Goal: Task Accomplishment & Management: Use online tool/utility

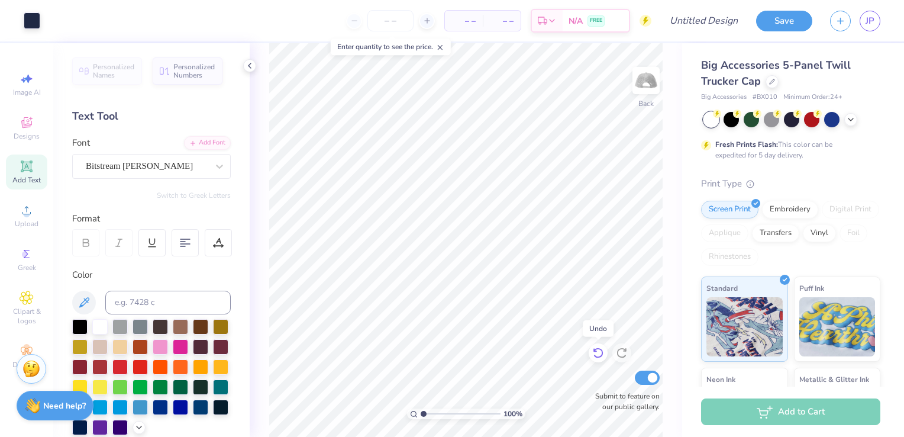
click at [597, 356] on icon at bounding box center [598, 353] width 12 height 12
type textarea "DELTA GAMMA"
click at [717, 24] on input "Design Title" at bounding box center [718, 21] width 58 height 24
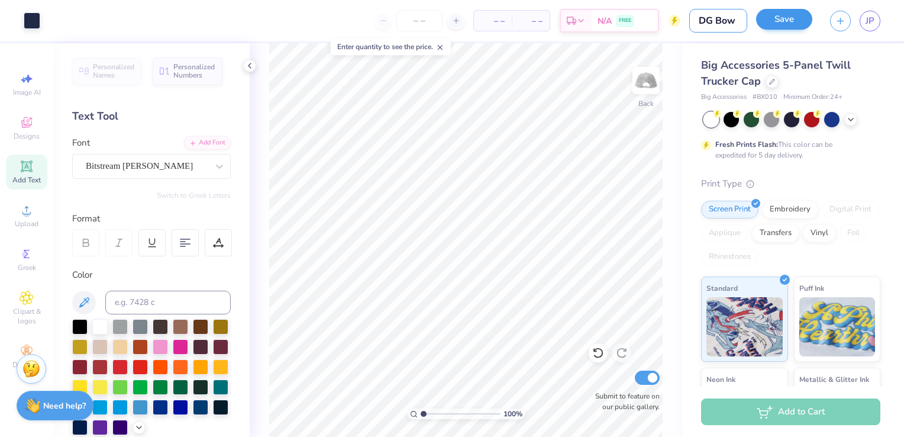
type input "DG Bow"
click at [771, 21] on button "Save" at bounding box center [784, 19] width 56 height 21
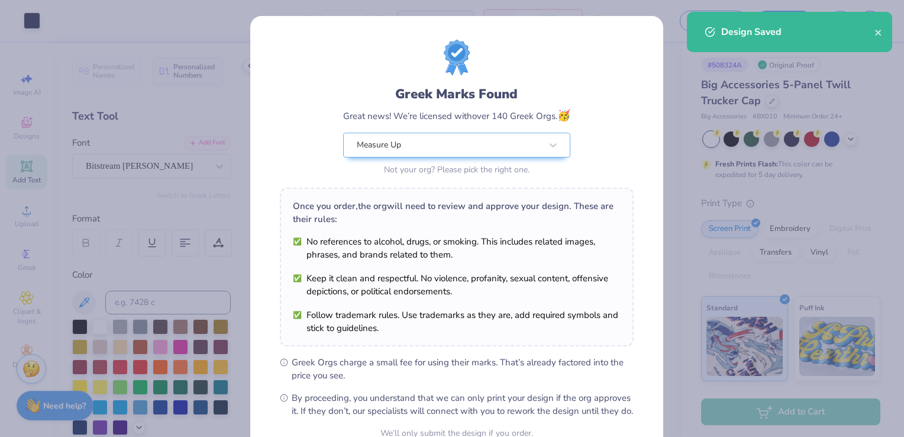
scroll to position [116, 0]
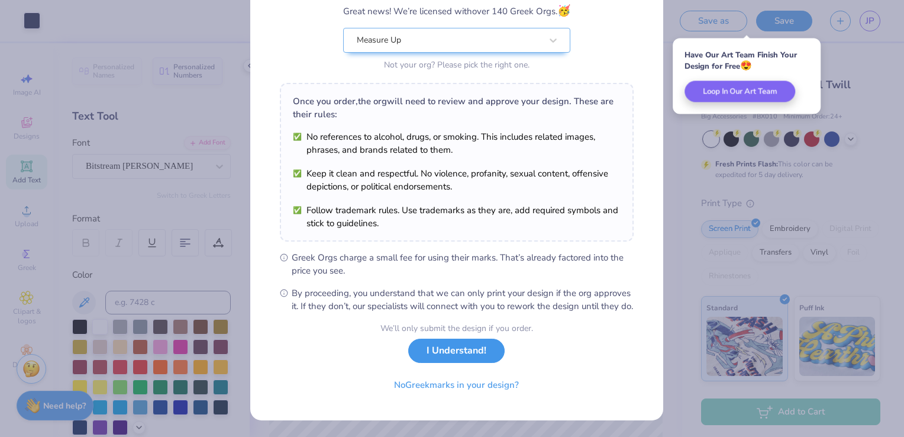
click at [458, 359] on button "I Understand!" at bounding box center [456, 350] width 96 height 24
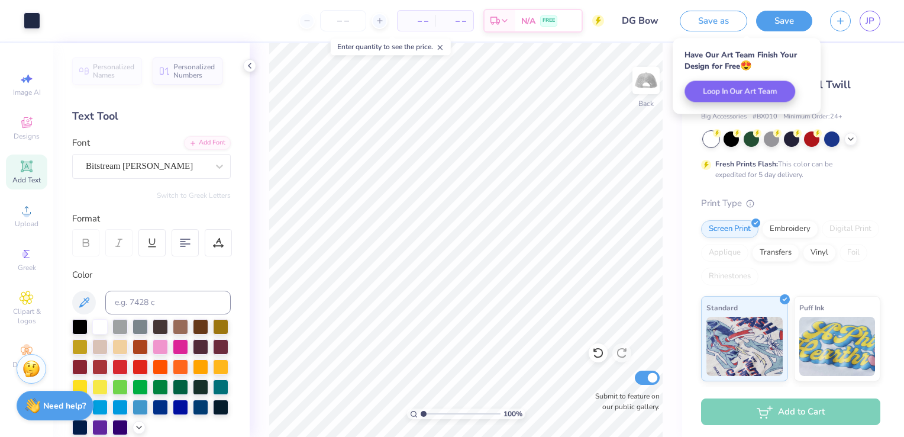
scroll to position [0, 0]
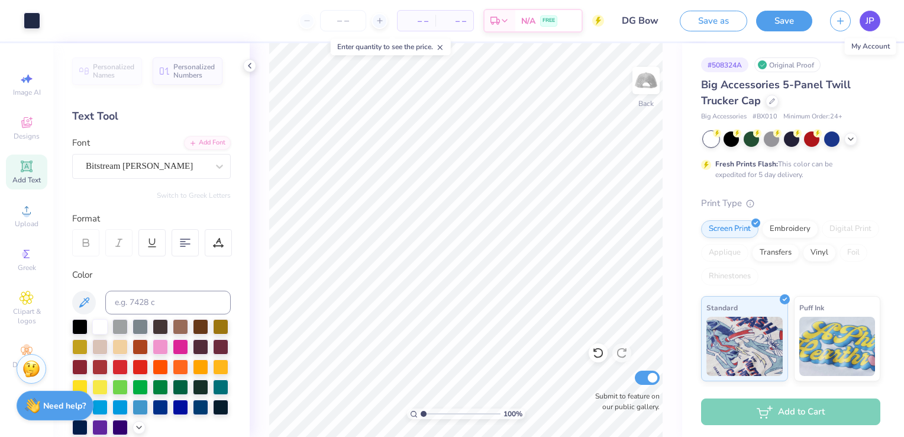
click at [868, 17] on span "JP" at bounding box center [870, 21] width 9 height 14
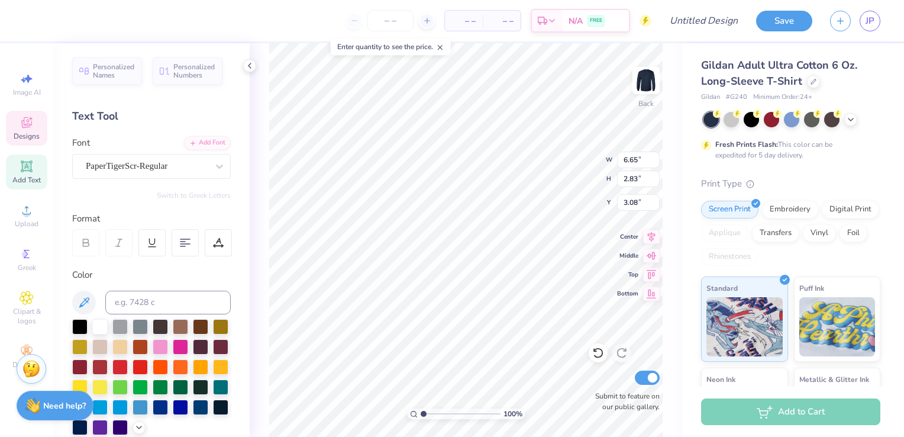
scroll to position [9, 2]
type textarea "DGAphi"
type textarea "DG"
type input "6.02"
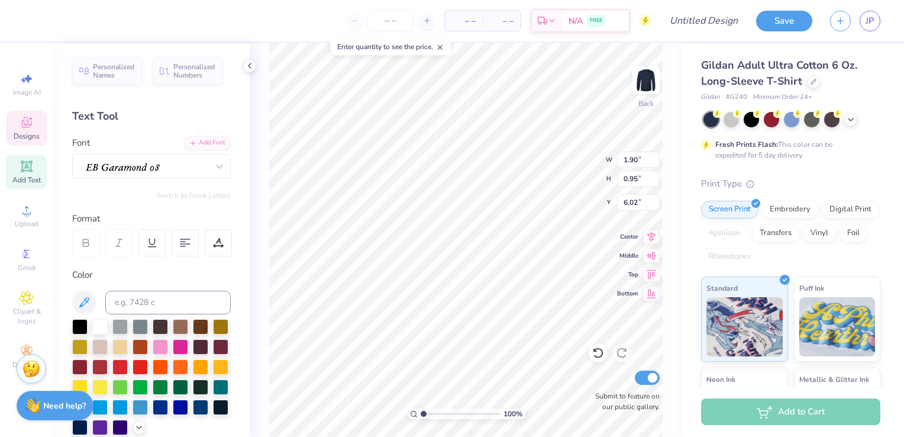
type textarea "1873"
type textarea "D"
type textarea "delta gamma"
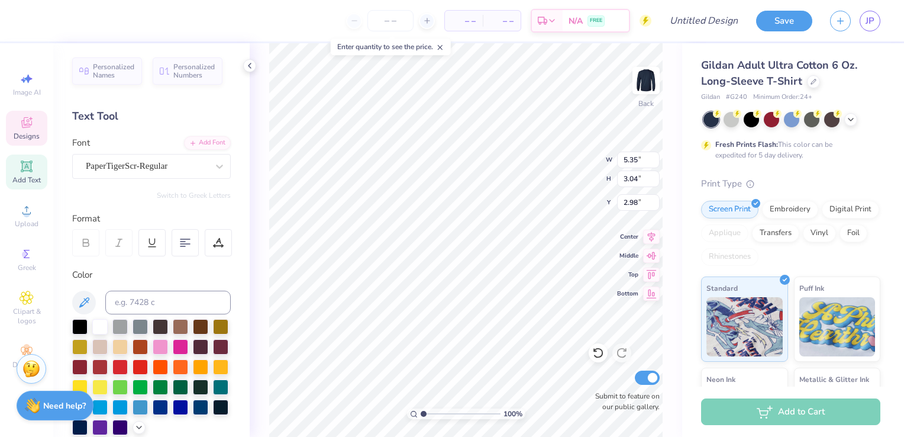
scroll to position [9, 4]
type input "1.11"
type input "1.09"
type input "3.42"
type input "13.76"
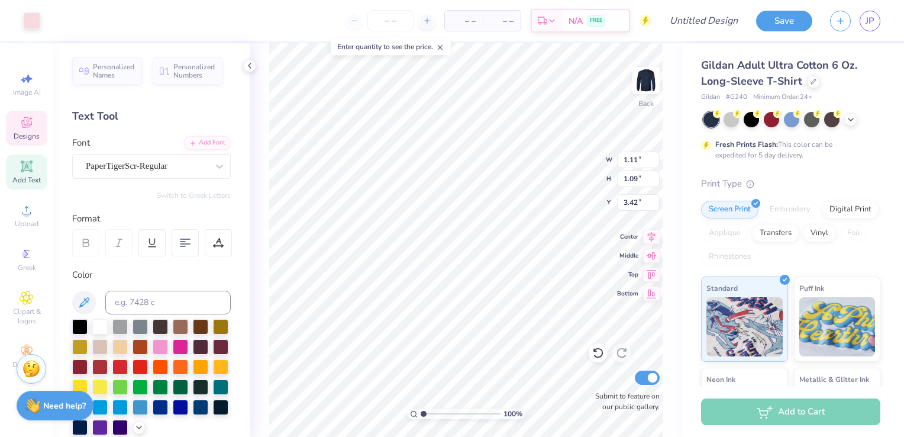
type input "2.66"
type input "3.96"
type input "1.86"
type input "0.97"
type input "6.14"
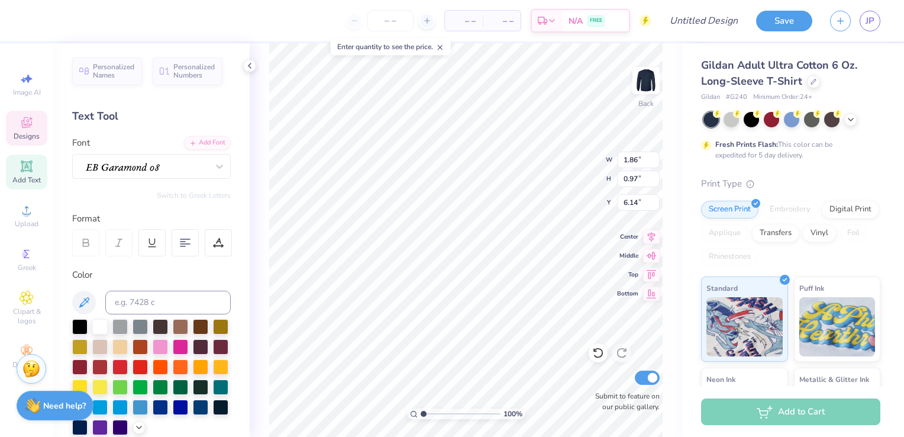
type input "1.11"
type input "1.09"
type input "6.02"
click at [508, 164] on li "Copy" at bounding box center [522, 170] width 93 height 23
type input "6.56"
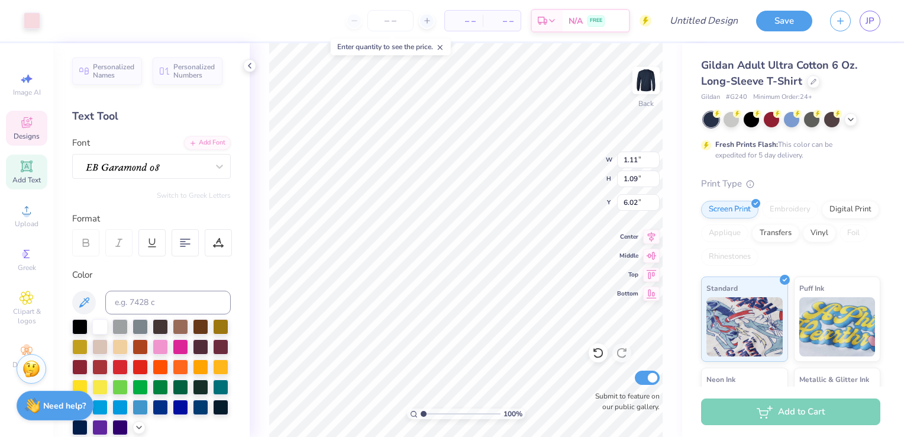
type input "1.86"
type input "0.97"
type input "6.56"
type input "1.11"
type input "1.09"
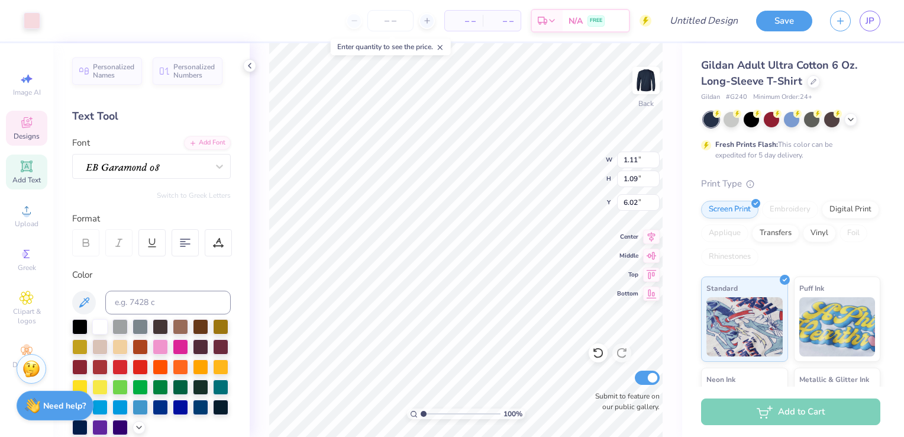
type input "6.44"
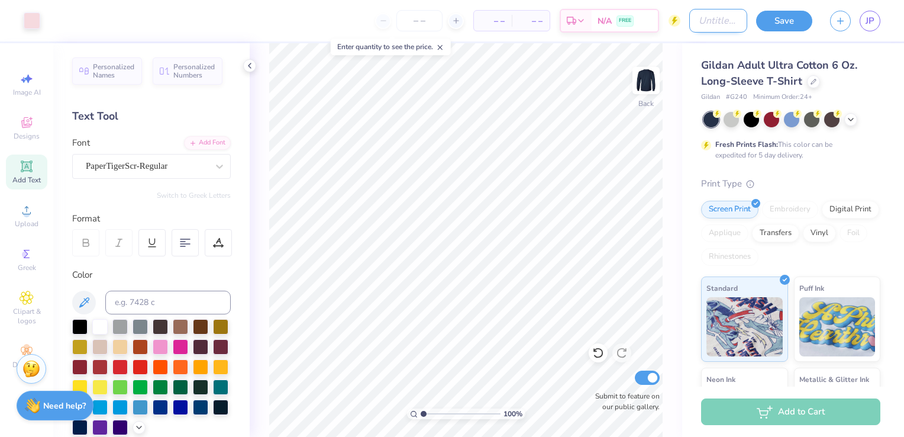
click at [707, 25] on input "Design Title" at bounding box center [718, 21] width 58 height 24
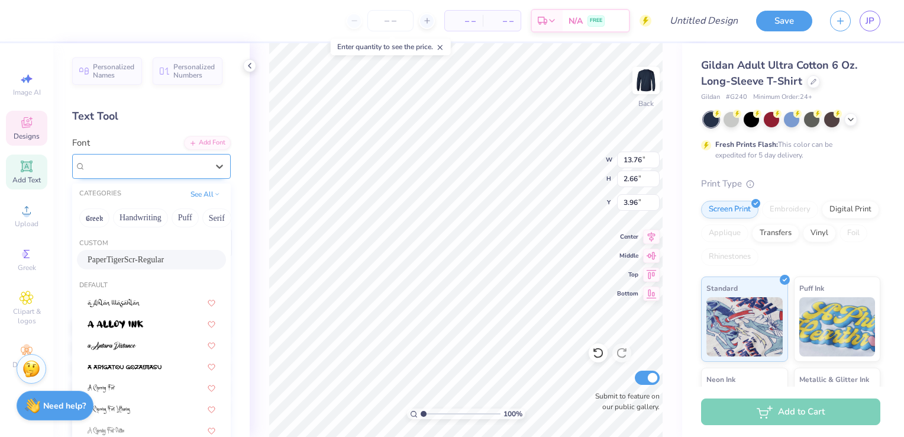
click at [196, 166] on div "PaperTigerScr-Regular" at bounding box center [147, 166] width 124 height 18
